Goal: Transaction & Acquisition: Book appointment/travel/reservation

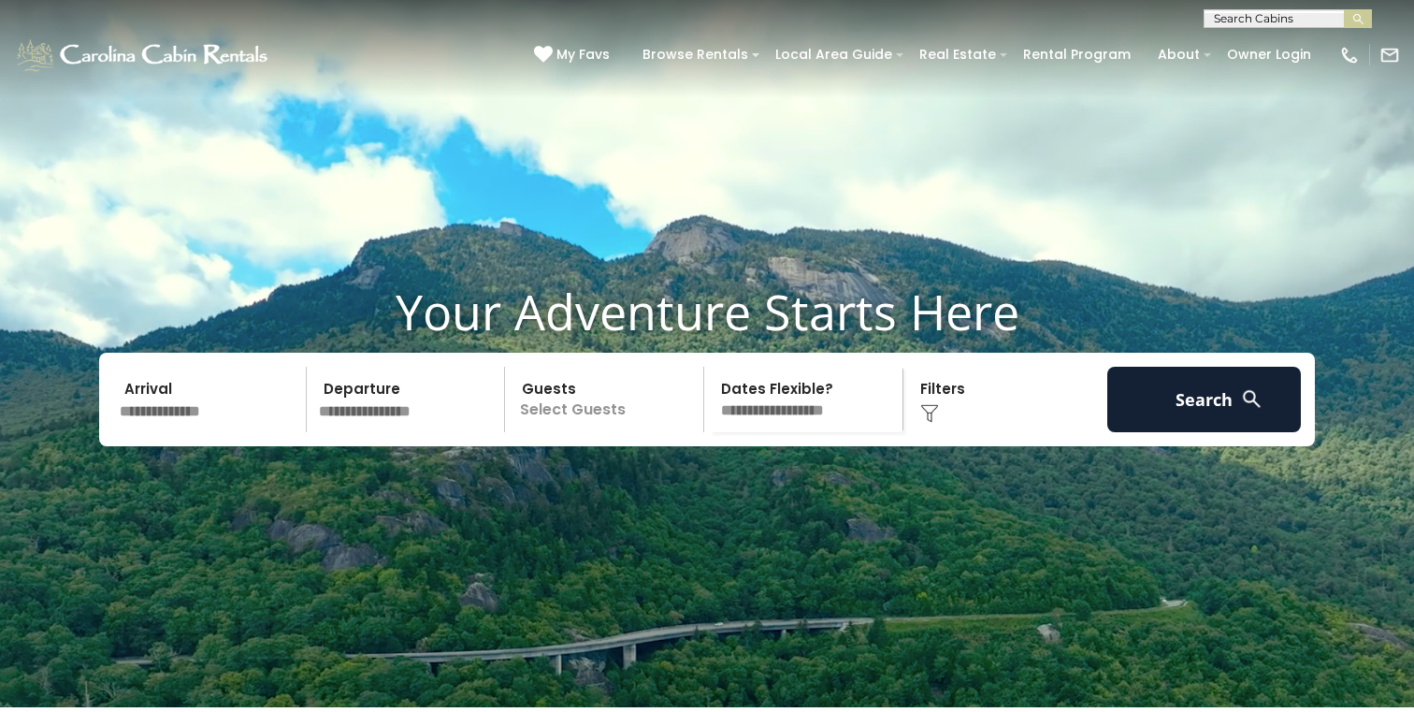
click at [200, 432] on input "text" at bounding box center [210, 399] width 194 height 65
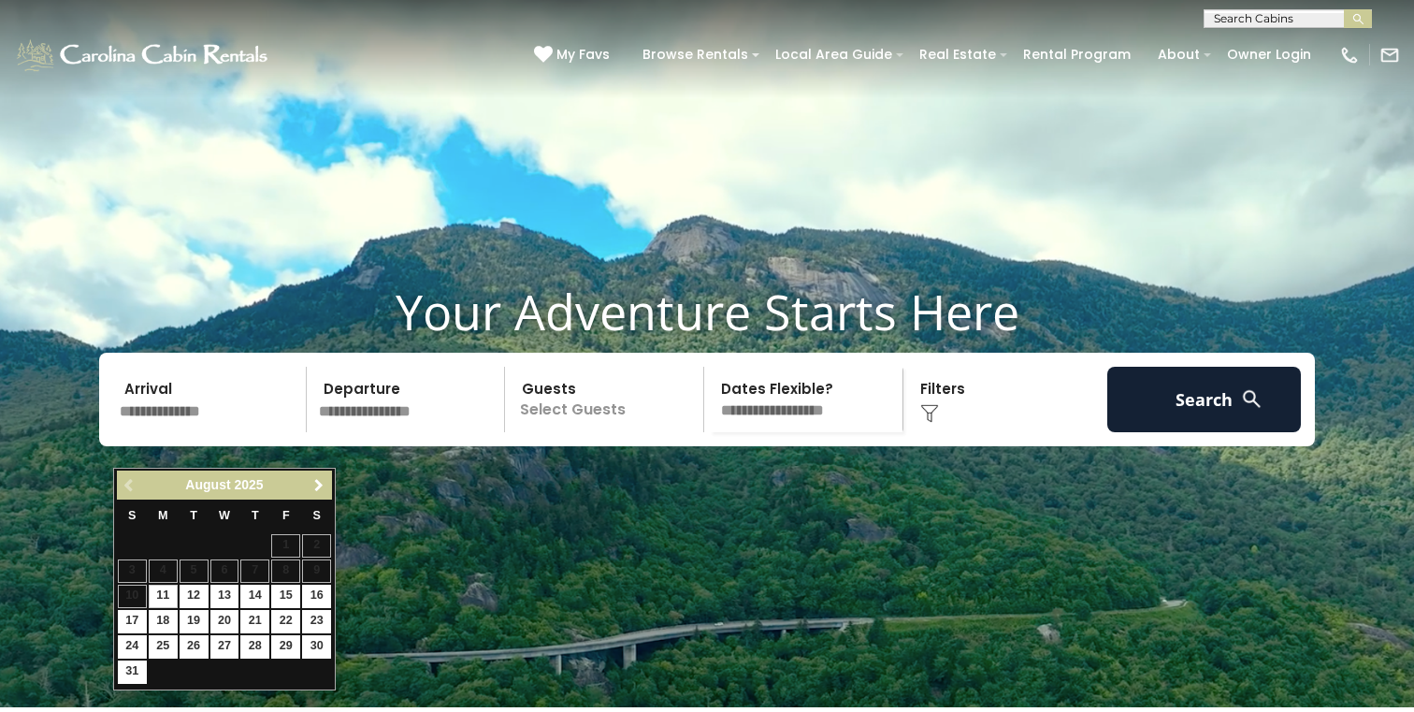
click at [318, 491] on span "Next" at bounding box center [318, 485] width 15 height 15
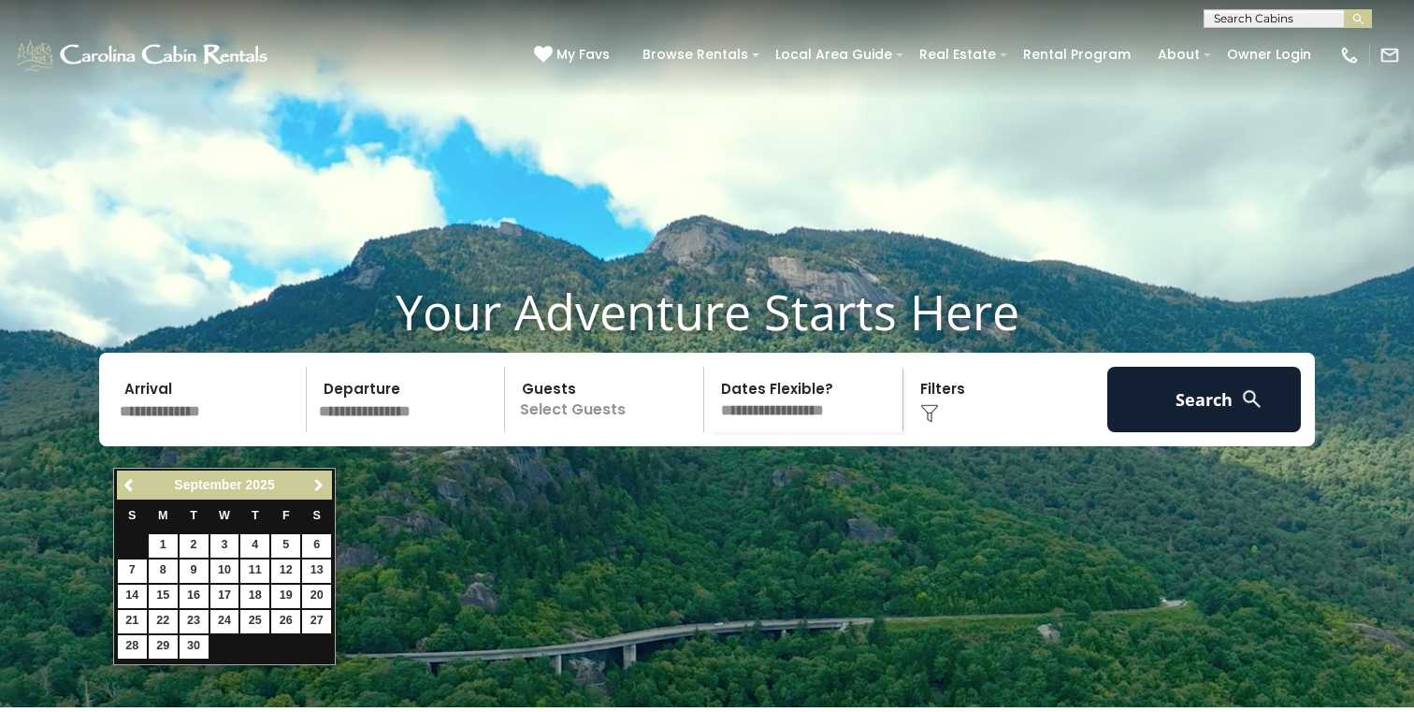
click at [318, 491] on span "Next" at bounding box center [318, 485] width 15 height 15
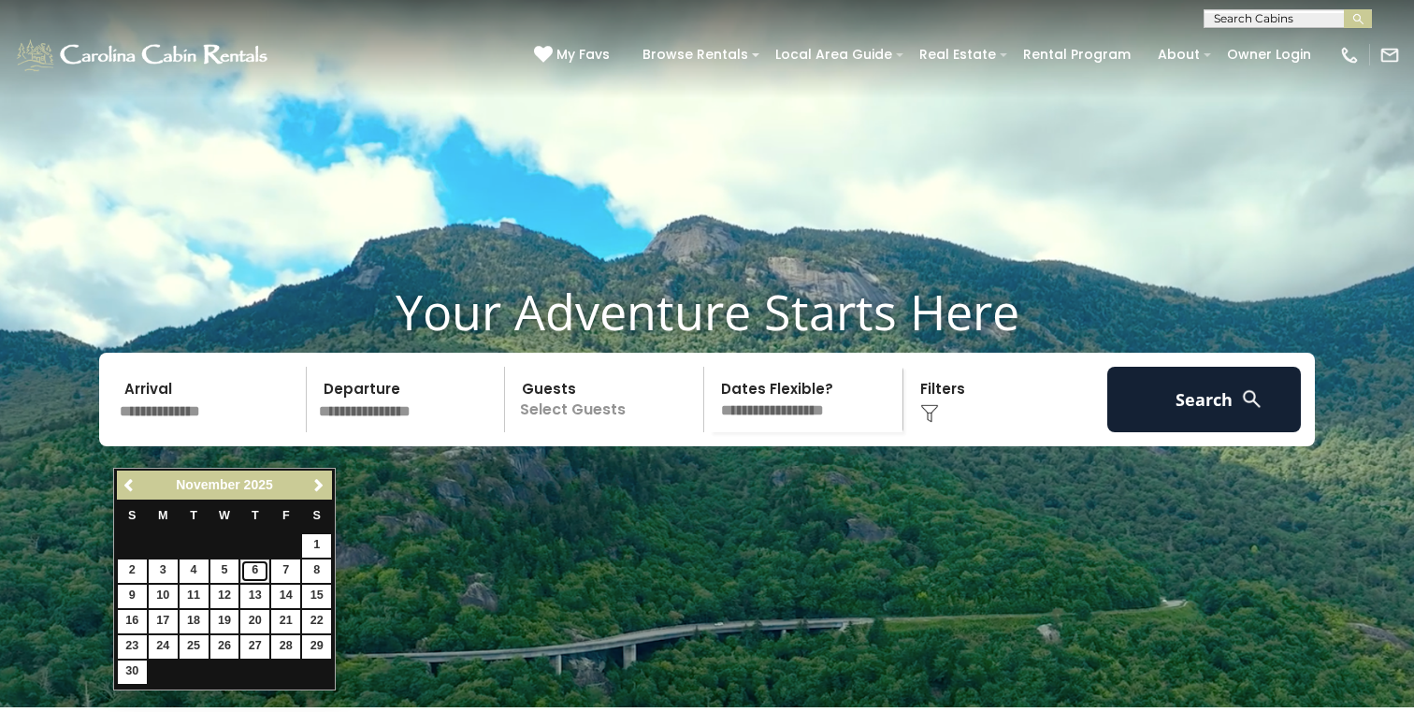
click at [255, 571] on link "6" at bounding box center [254, 570] width 29 height 23
type input "*******"
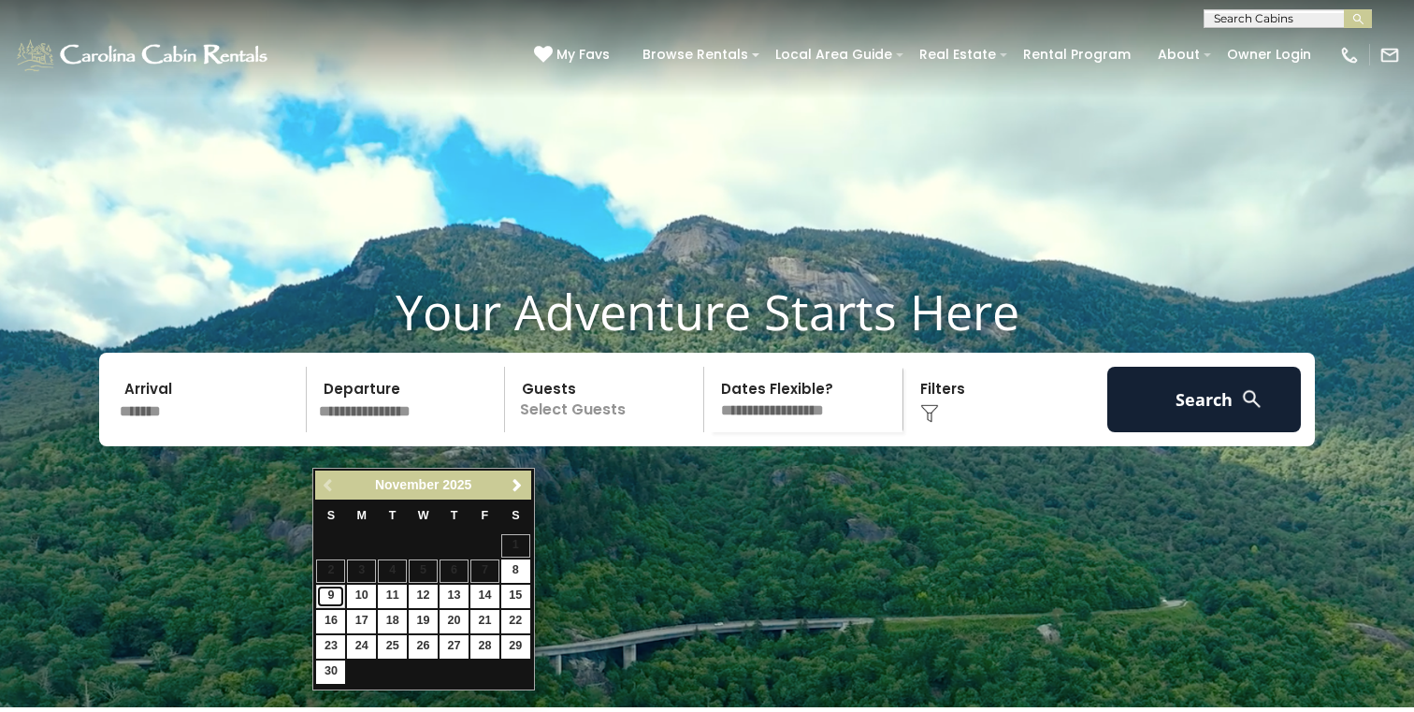
click at [338, 598] on link "9" at bounding box center [330, 596] width 29 height 23
type input "*******"
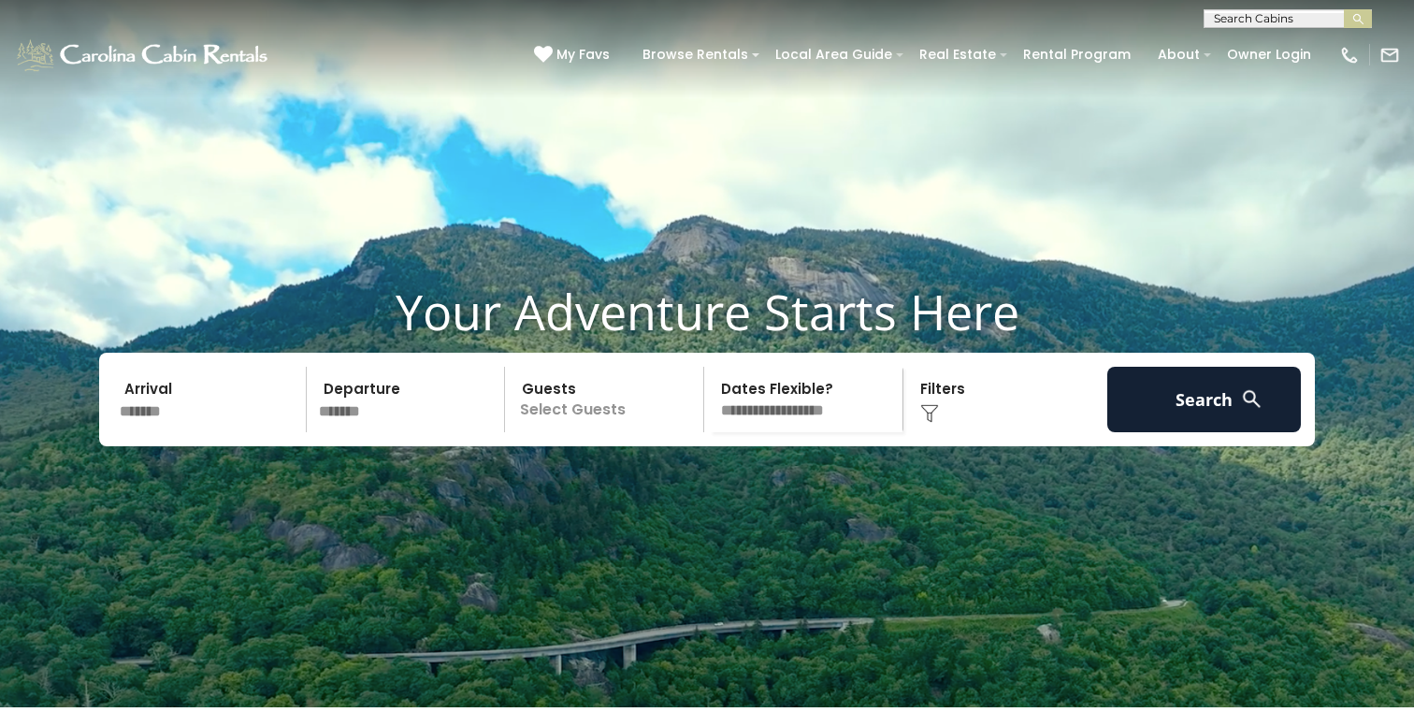
click at [647, 432] on p "Select Guests" at bounding box center [607, 399] width 193 height 65
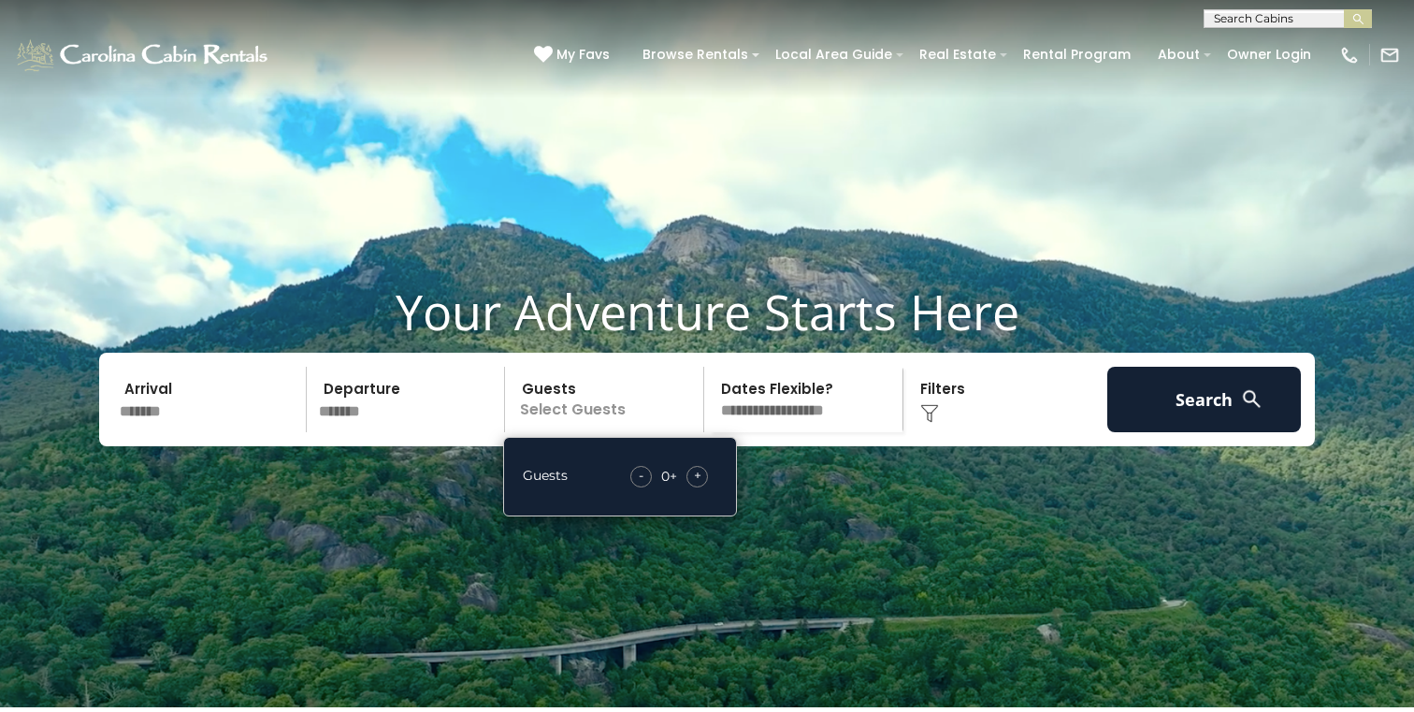
click at [702, 487] on div "+" at bounding box center [697, 477] width 22 height 22
click at [820, 432] on select "**********" at bounding box center [806, 399] width 193 height 65
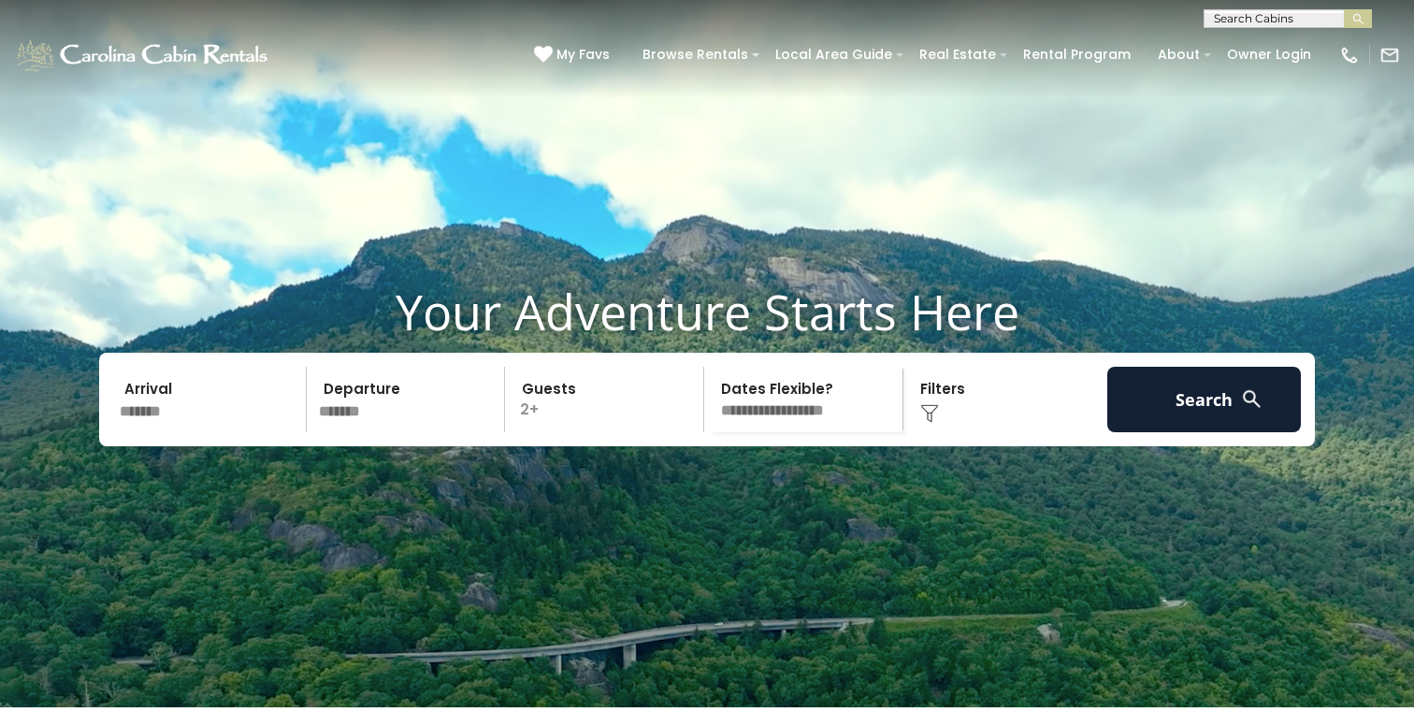
click at [936, 423] on img at bounding box center [929, 413] width 19 height 19
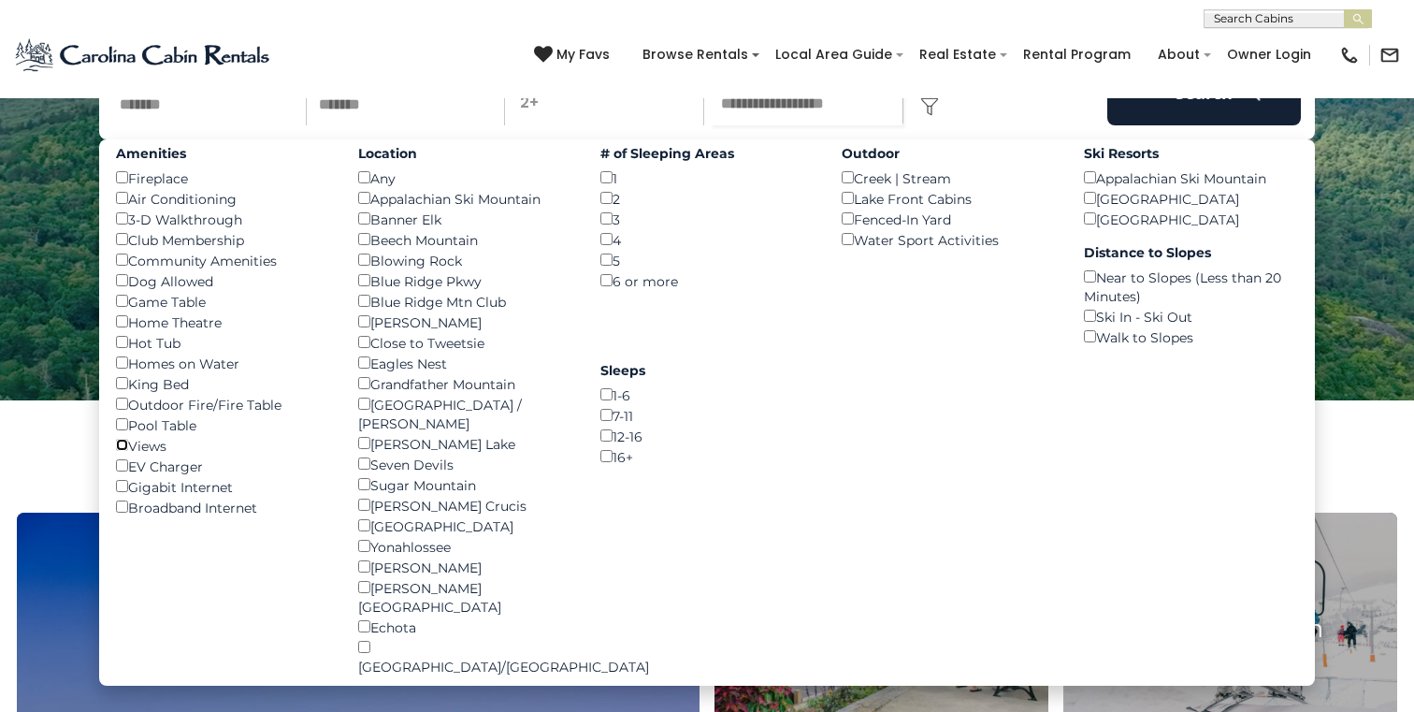
scroll to position [295, 0]
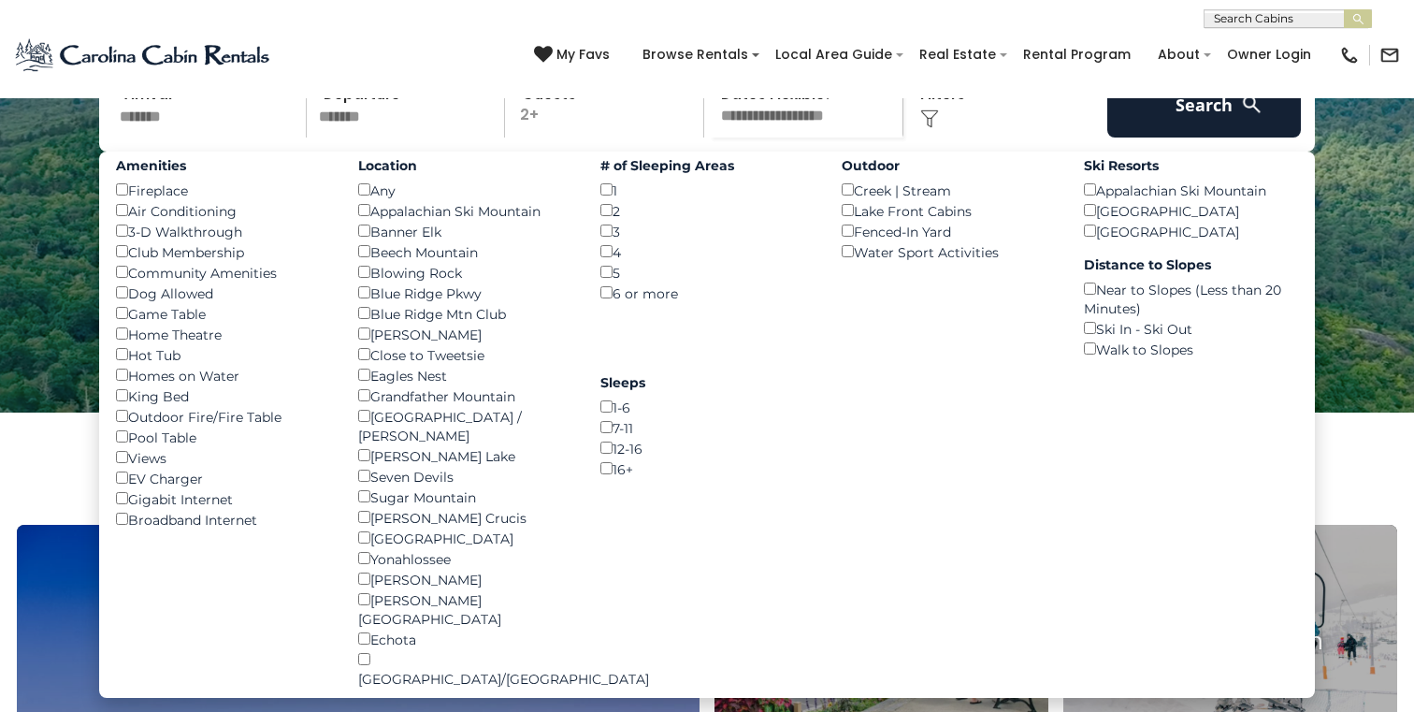
click at [1243, 116] on img at bounding box center [1251, 104] width 23 height 23
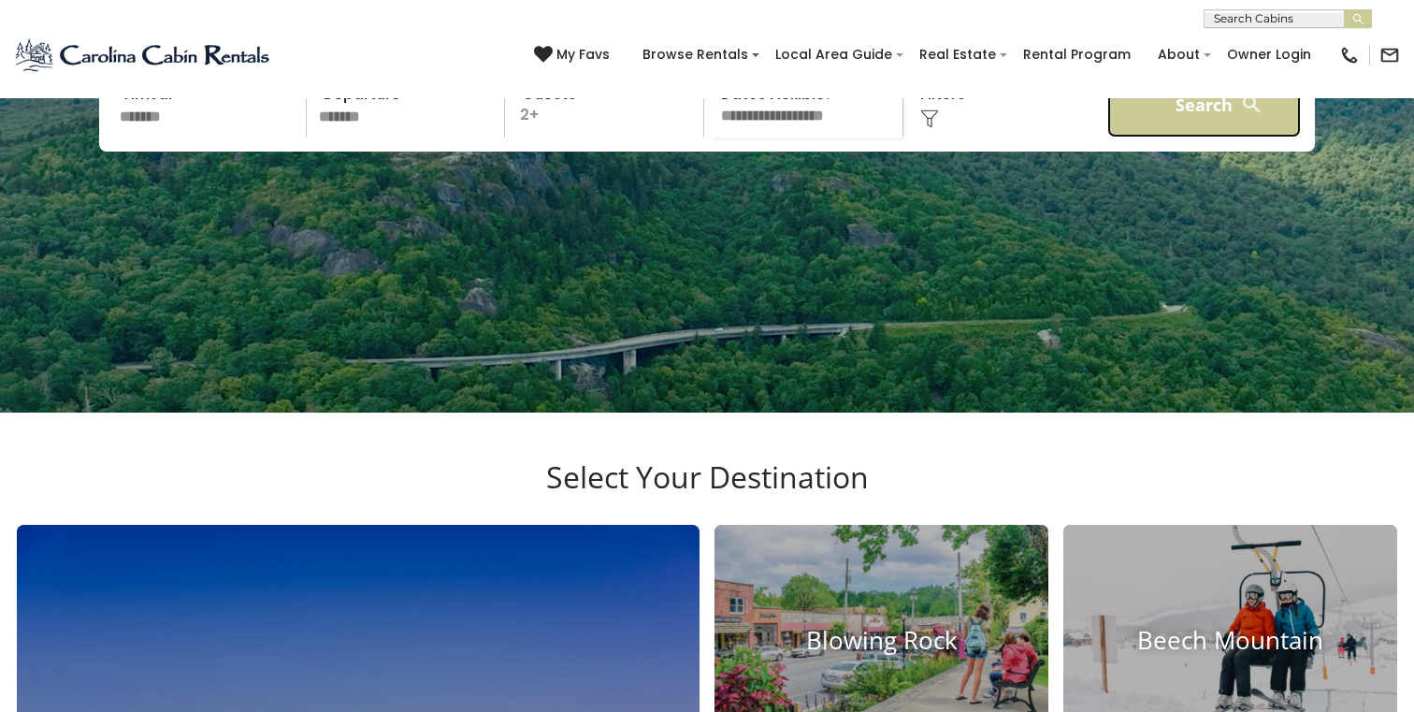
click at [1223, 137] on button "Search" at bounding box center [1204, 104] width 194 height 65
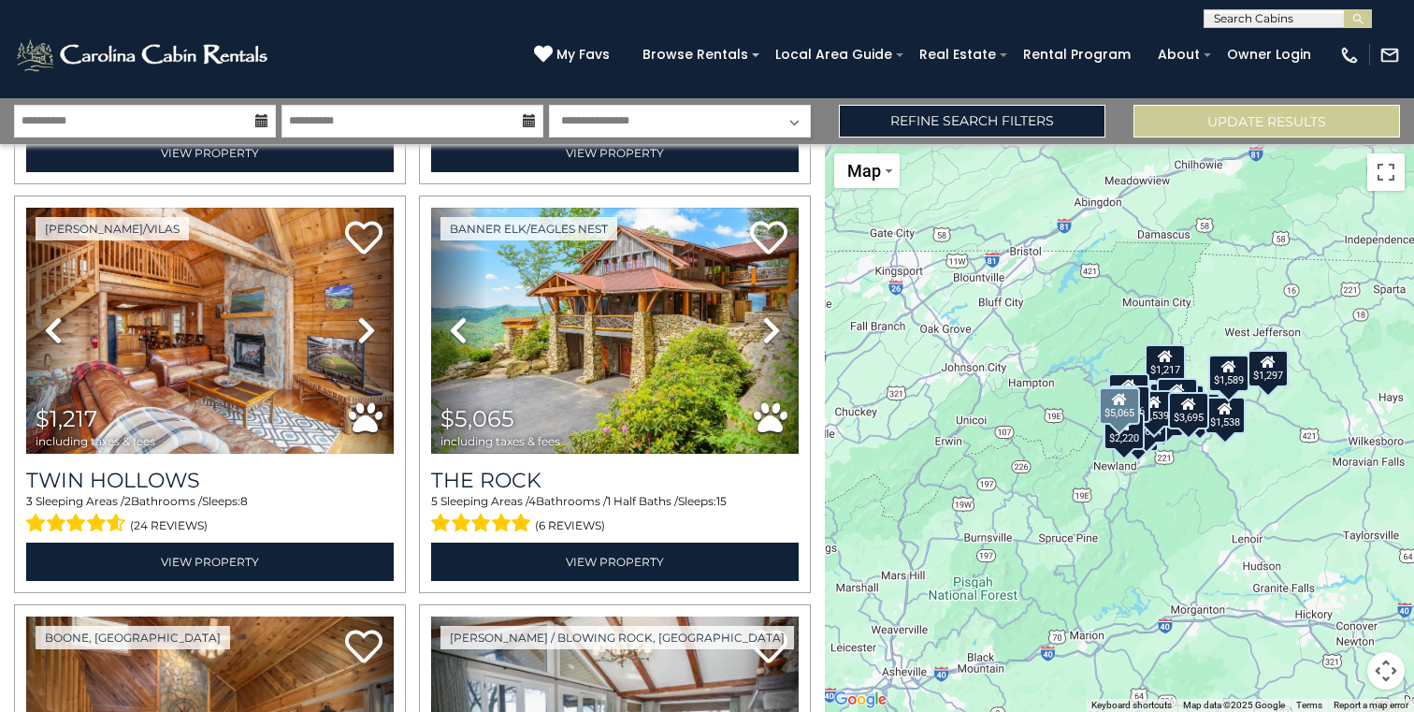
scroll to position [1234, 0]
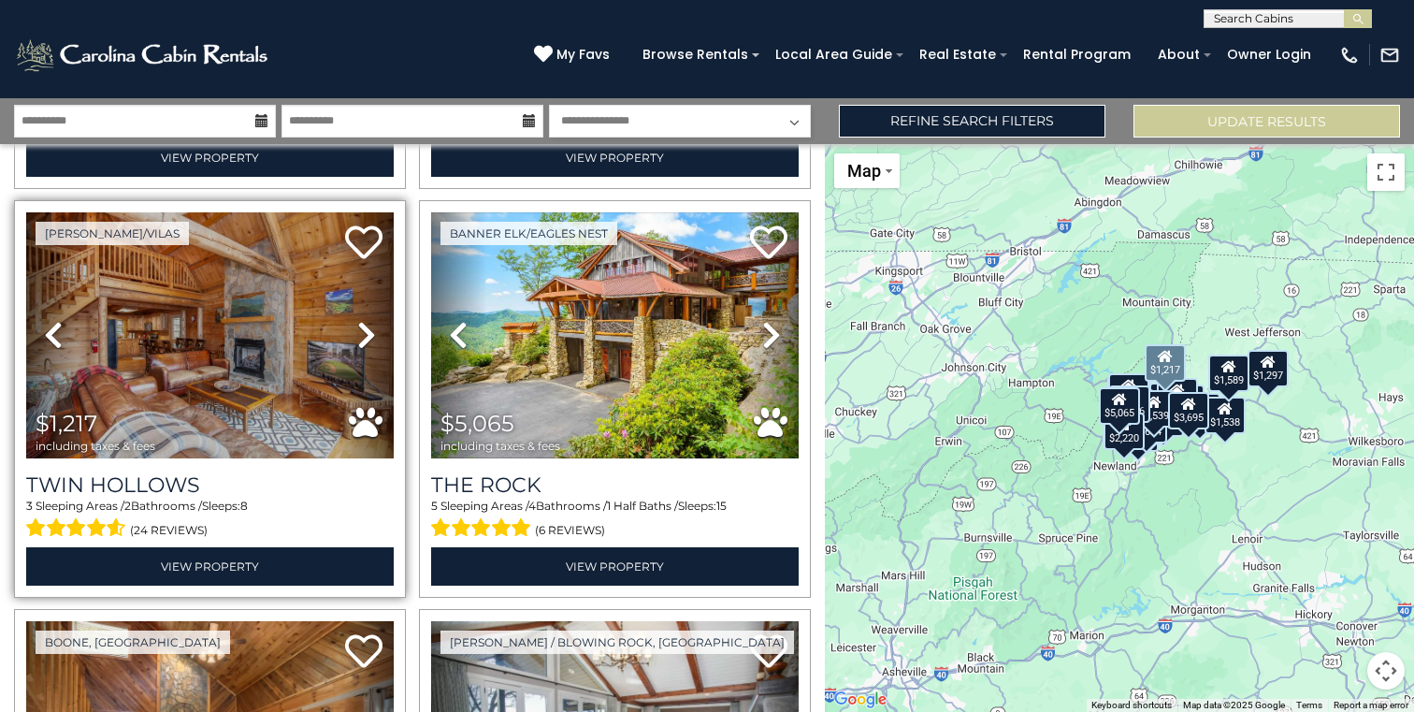
click at [373, 338] on icon at bounding box center [366, 335] width 19 height 30
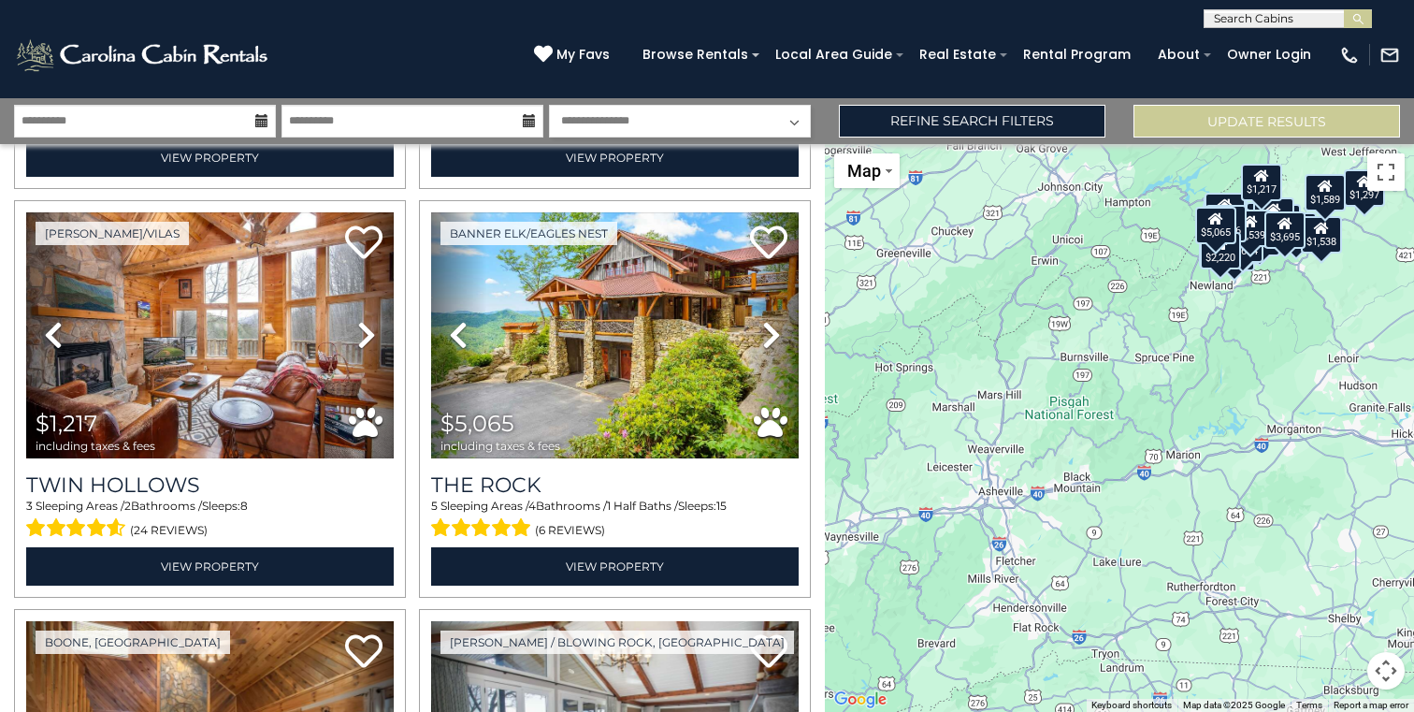
drag, startPoint x: 1245, startPoint y: 528, endPoint x: 1338, endPoint y: 350, distance: 201.6
click at [1338, 350] on div "$2,417 $2,406 $2,718 $2,626 $2,378 $2,220 $1,217 $5,065 $1,171 $3,695 $2,654 $2…" at bounding box center [1119, 428] width 589 height 568
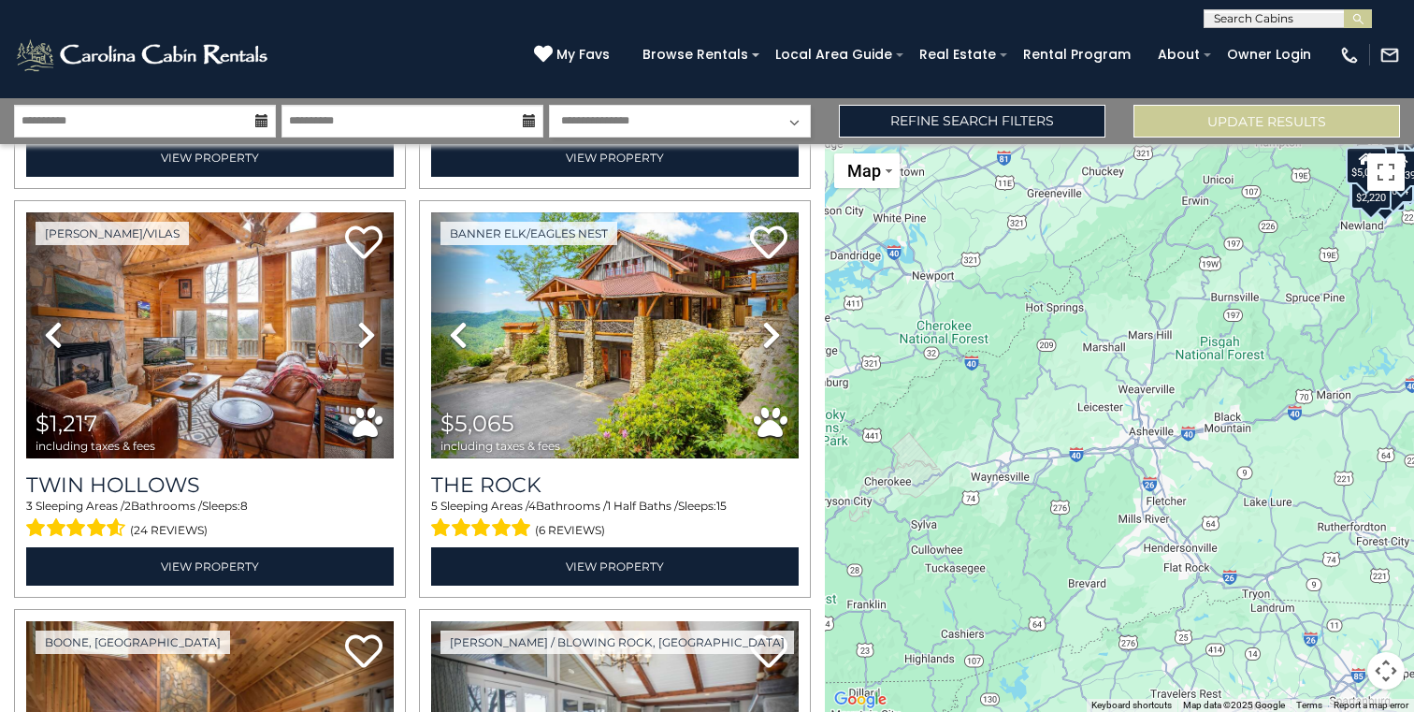
drag, startPoint x: 1093, startPoint y: 297, endPoint x: 1249, endPoint y: 230, distance: 169.2
click at [1250, 230] on div "$2,417 $2,406 $2,718 $2,626 $2,378 $2,220 $1,217 $5,065 $1,171 $3,695 $2,654 $2…" at bounding box center [1119, 428] width 589 height 568
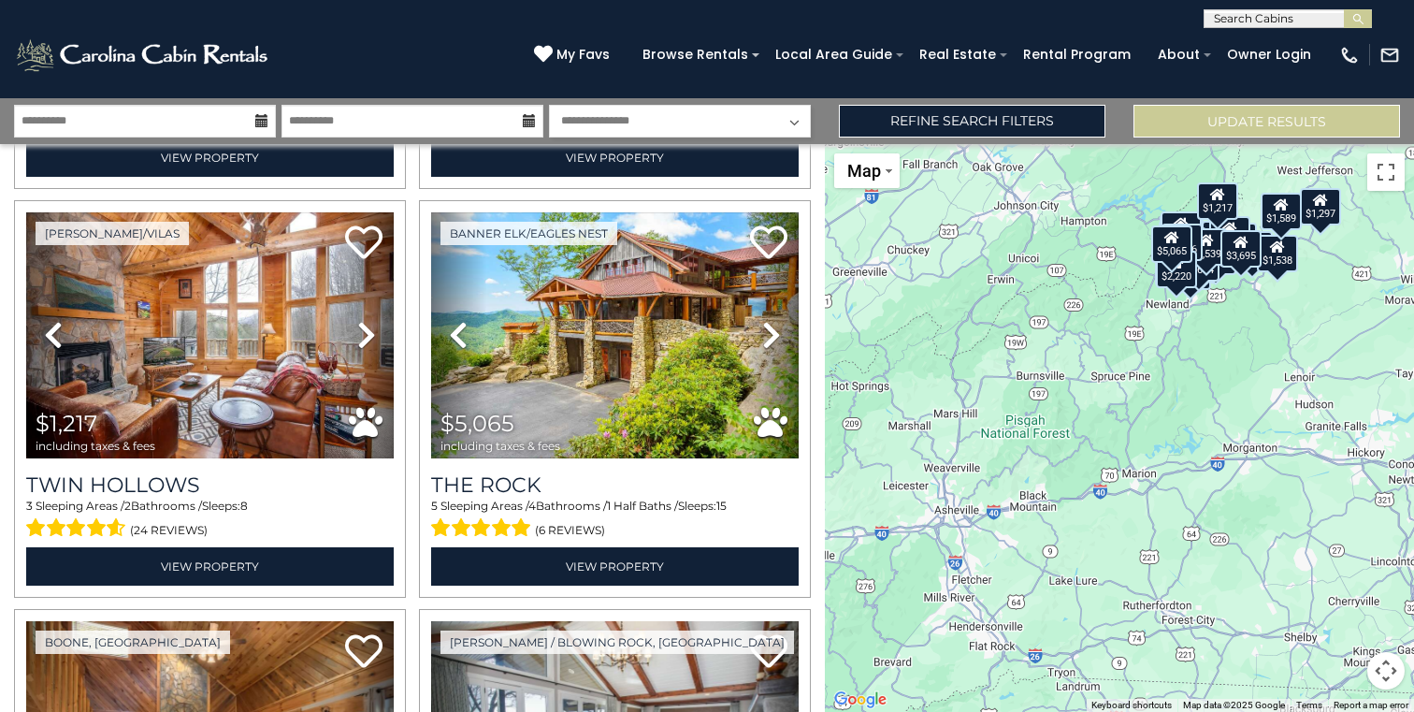
drag, startPoint x: 1240, startPoint y: 250, endPoint x: 1035, endPoint y: 328, distance: 219.4
click at [1038, 328] on div "$2,417 $2,406 $2,718 $2,626 $2,378 $2,220 $1,217 $5,065 $1,171 $3,695 $2,654 $2…" at bounding box center [1119, 428] width 589 height 568
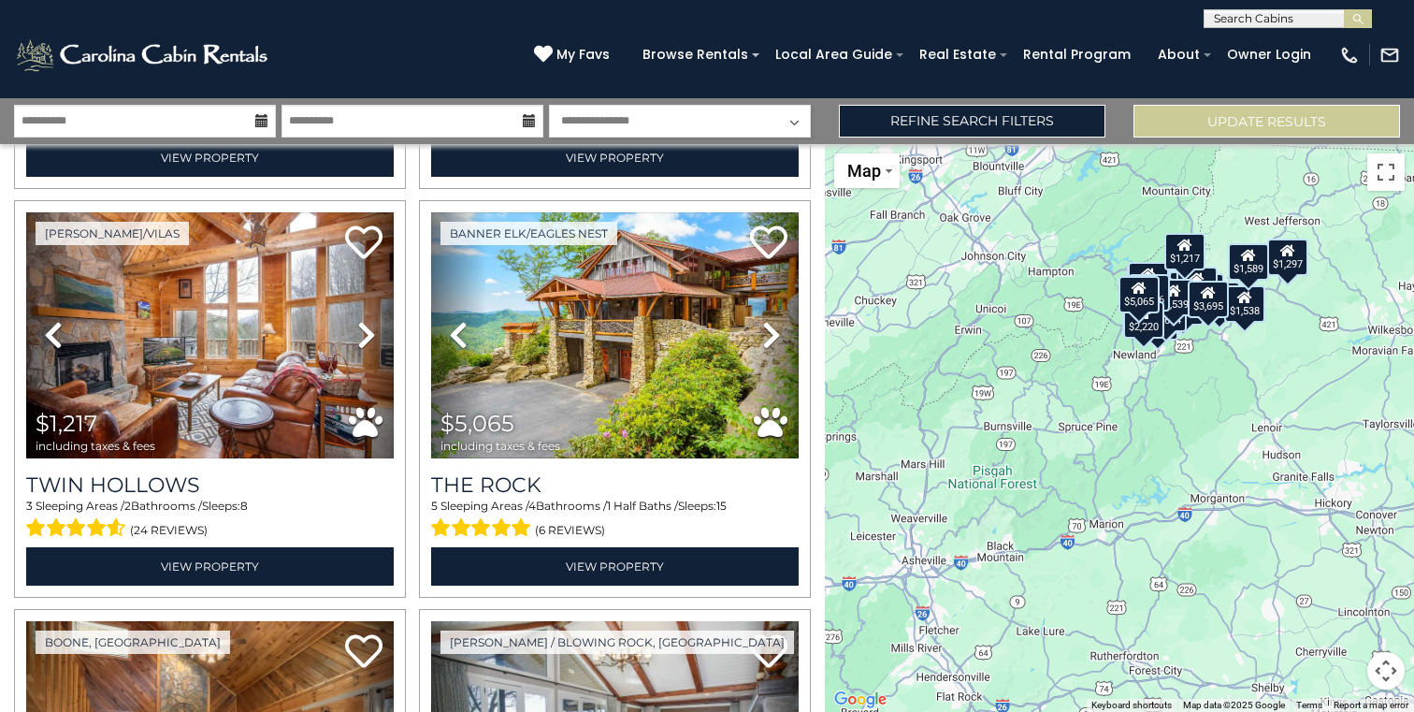
drag, startPoint x: 1245, startPoint y: 340, endPoint x: 1185, endPoint y: 513, distance: 182.2
click at [1187, 513] on div "$2,417 $2,406 $2,718 $2,626 $2,378 $2,220 $1,217 $5,065 $1,171 $3,695 $2,654 $2…" at bounding box center [1119, 428] width 589 height 568
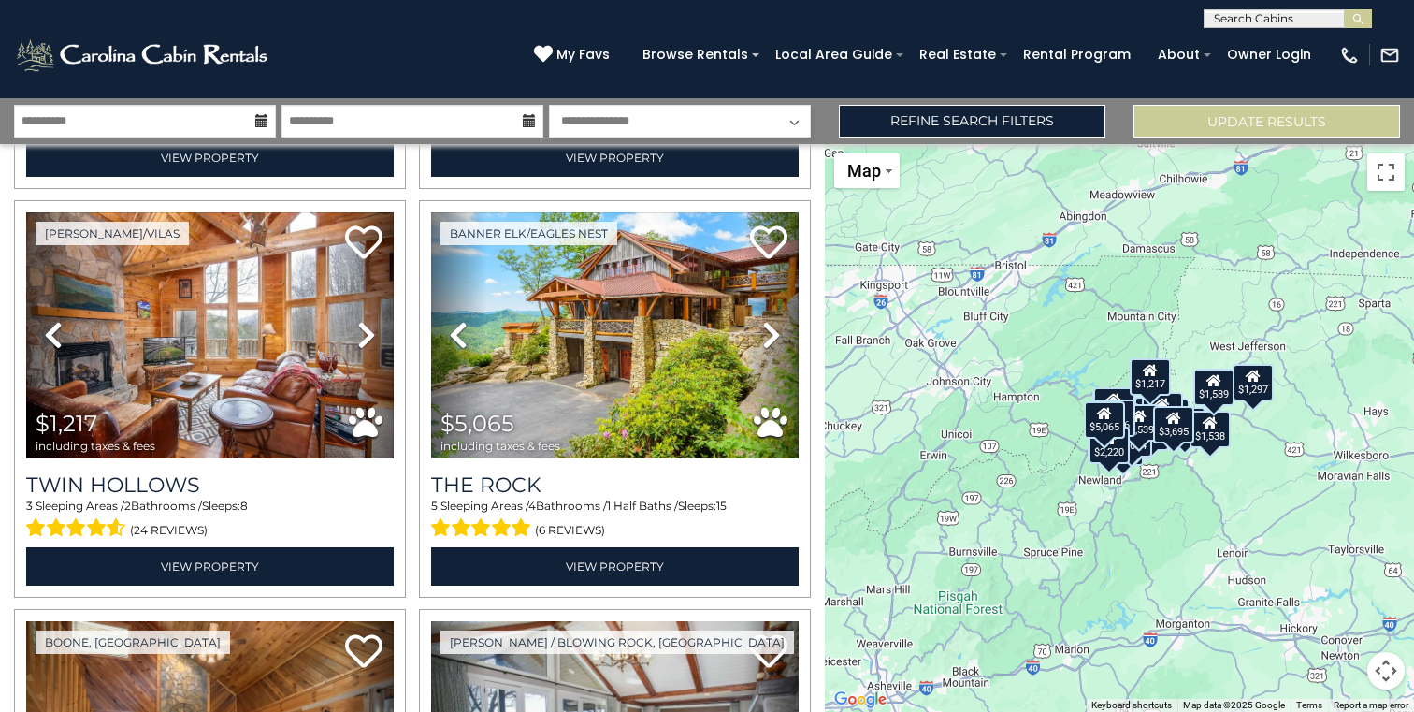
click at [1155, 393] on div "$1,217" at bounding box center [1150, 375] width 41 height 37
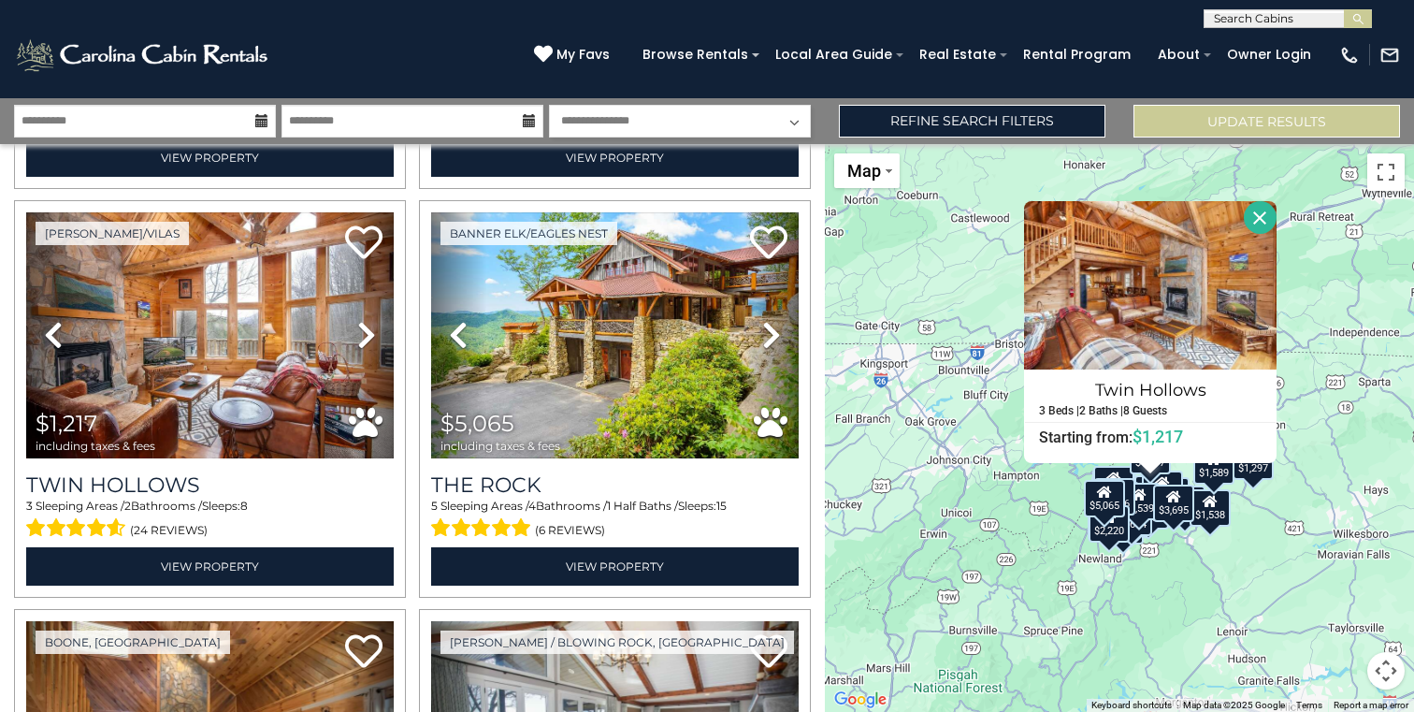
click at [1259, 481] on div "$2,417 $2,406 $2,718 $2,626 $2,378 $2,220 $1,217 $5,065 $1,171 $3,695 $2,654 $2…" at bounding box center [1119, 428] width 589 height 568
click at [1251, 472] on div "$1,297" at bounding box center [1253, 460] width 41 height 37
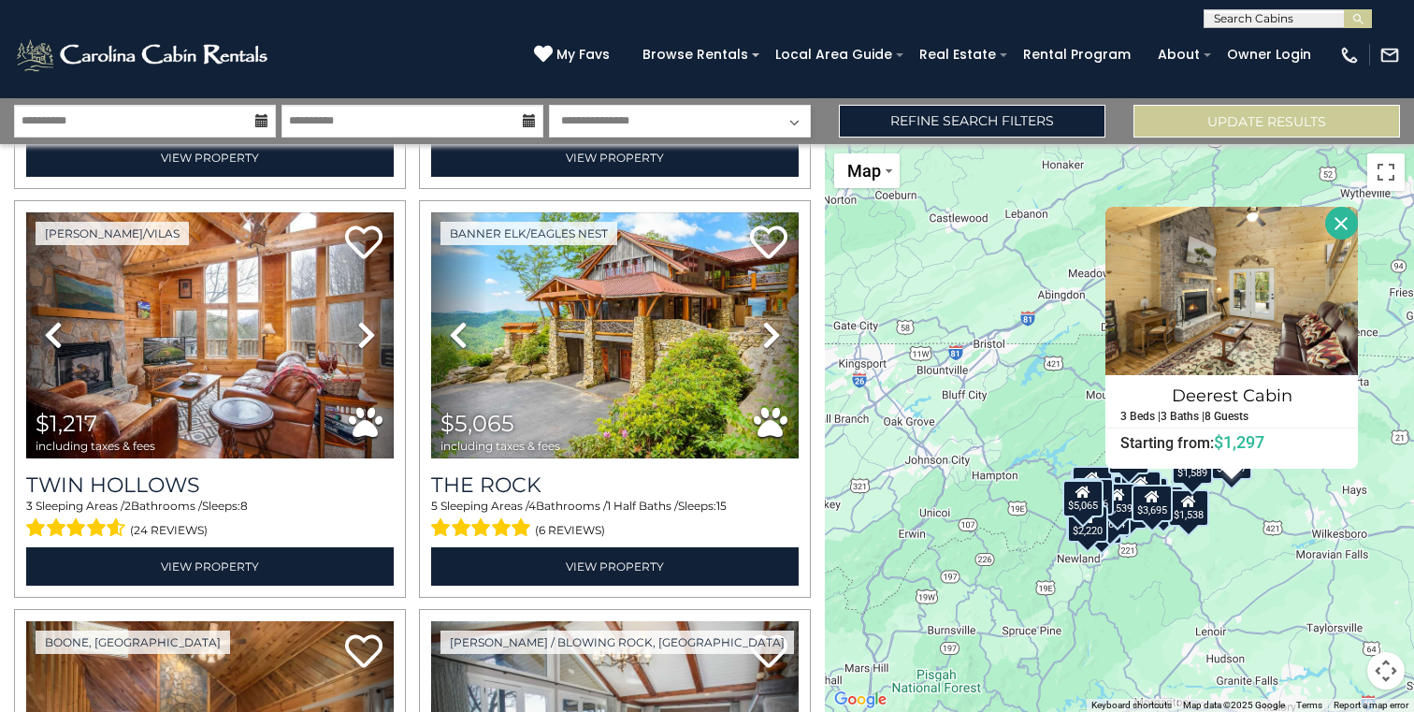
click at [1339, 227] on button "Close" at bounding box center [1341, 223] width 33 height 33
